Goal: Task Accomplishment & Management: Use online tool/utility

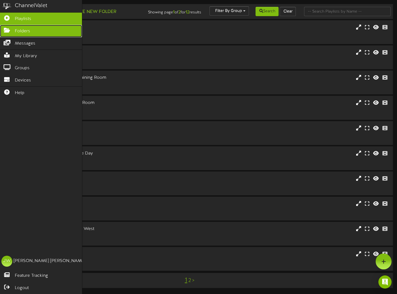
click at [10, 33] on link "Folders" at bounding box center [41, 31] width 82 height 12
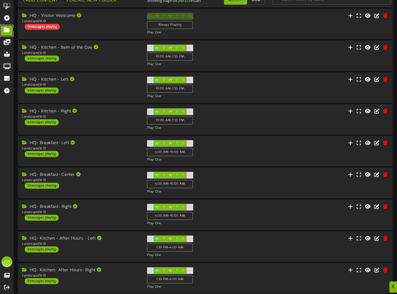
scroll to position [73, 0]
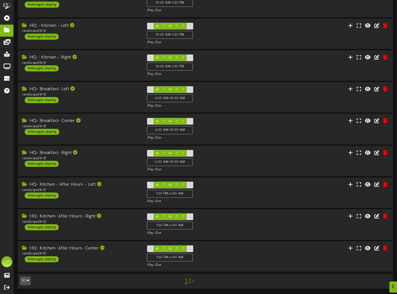
click at [189, 281] on link "2" at bounding box center [189, 282] width 3 height 6
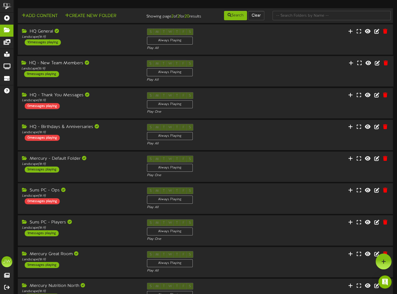
click at [65, 67] on div "HQ - New Team Members" at bounding box center [79, 63] width 117 height 6
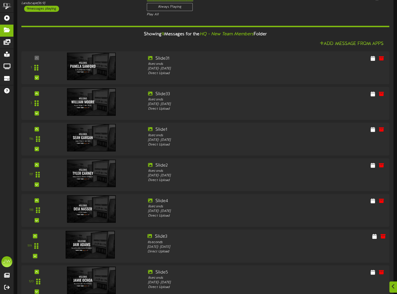
scroll to position [82, 0]
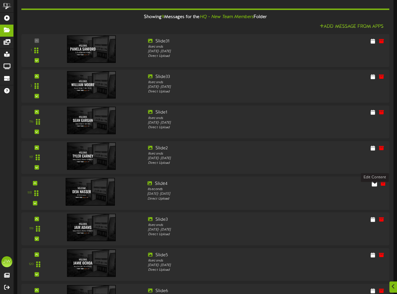
click at [374, 187] on icon at bounding box center [373, 184] width 5 height 6
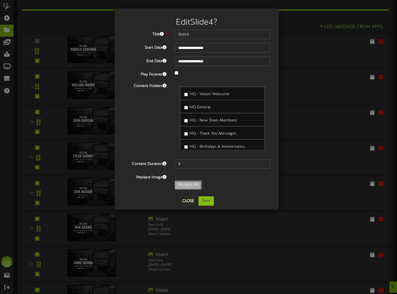
type input "**********"
type input "NewHire"
click at [208, 202] on button "Save" at bounding box center [205, 201] width 15 height 9
